Goal: Information Seeking & Learning: Learn about a topic

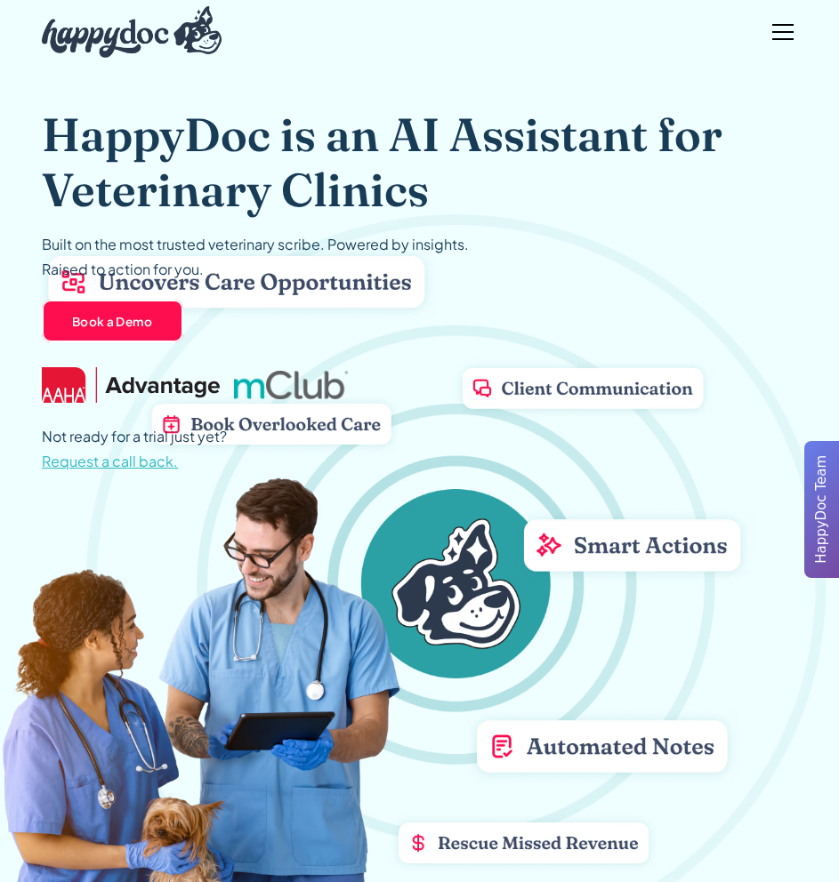
click at [780, 26] on div "menu" at bounding box center [782, 32] width 43 height 43
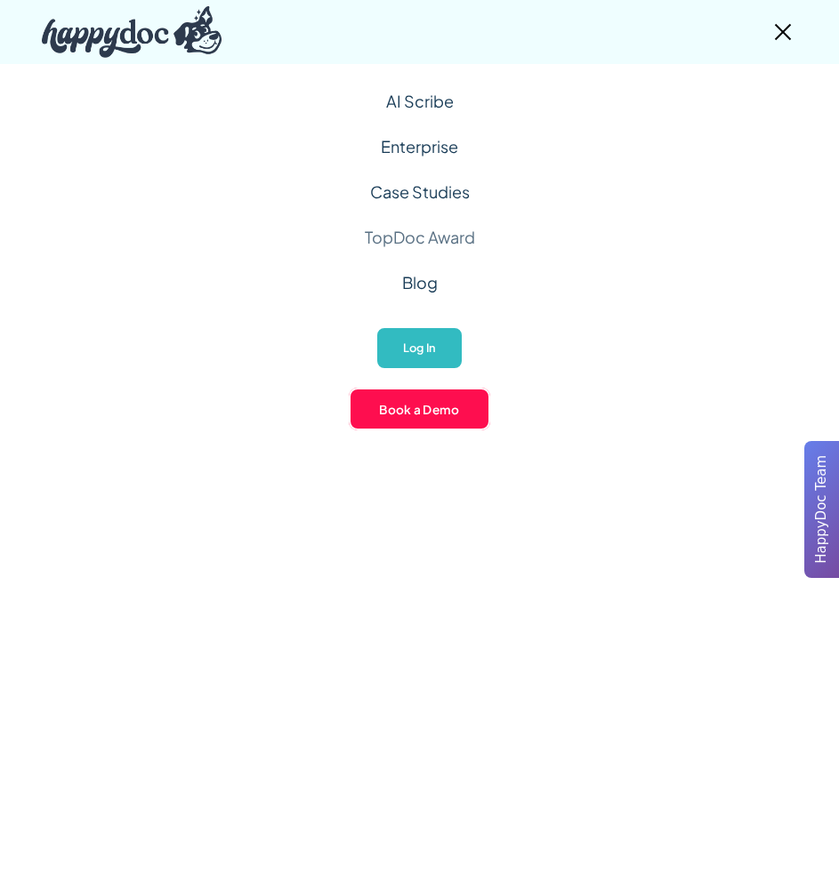
click at [412, 245] on link "TopDoc Award" at bounding box center [420, 236] width 110 height 45
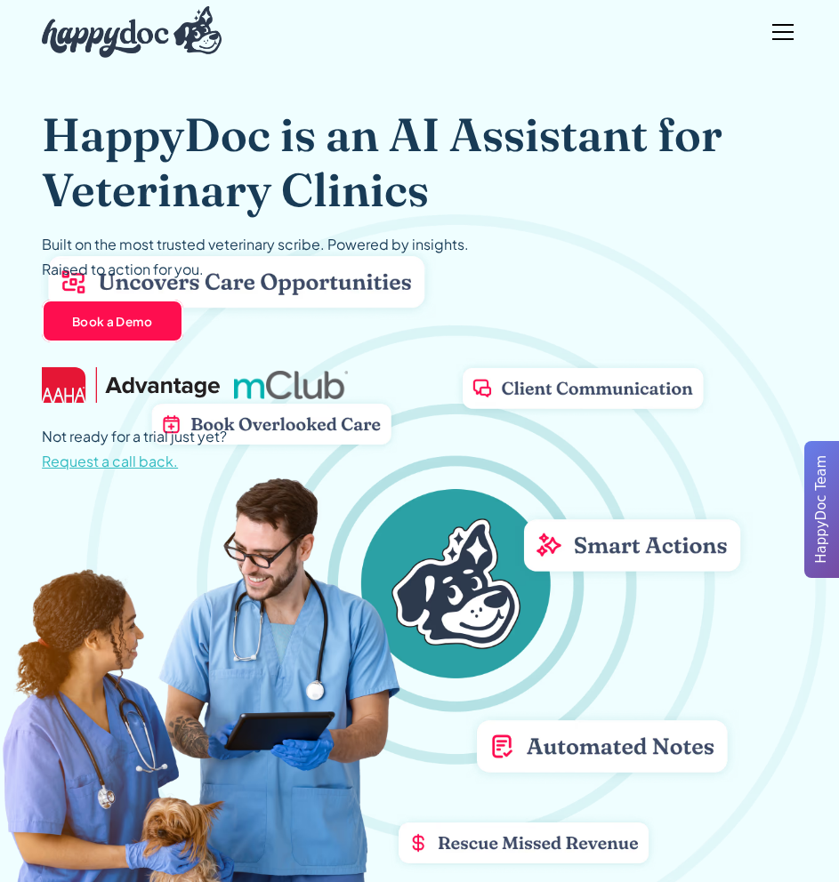
click at [501, 187] on h1 "HappyDoc is an AI Assistant for Veterinary Clinics" at bounding box center [419, 162] width 755 height 111
